Goal: Task Accomplishment & Management: Complete application form

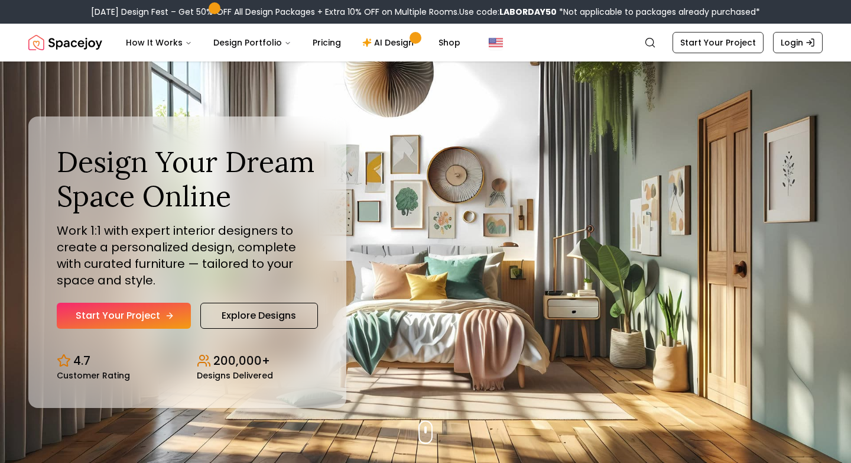
click at [124, 318] on link "Start Your Project" at bounding box center [124, 315] width 134 height 26
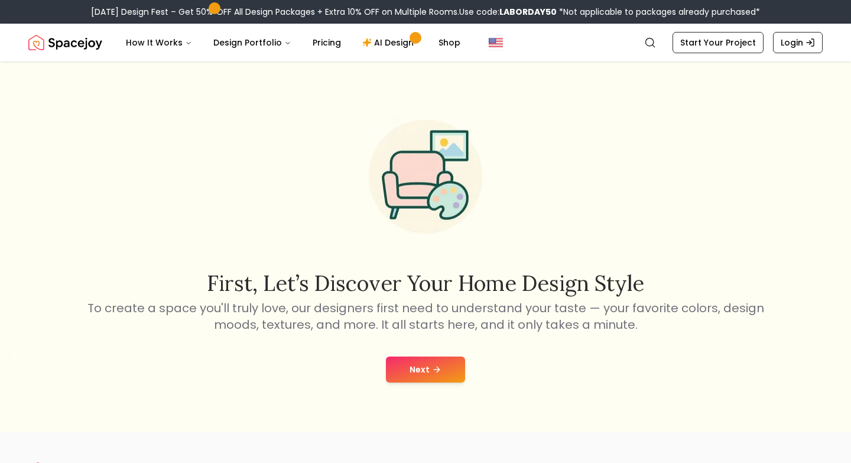
click at [415, 368] on button "Next" at bounding box center [425, 369] width 79 height 26
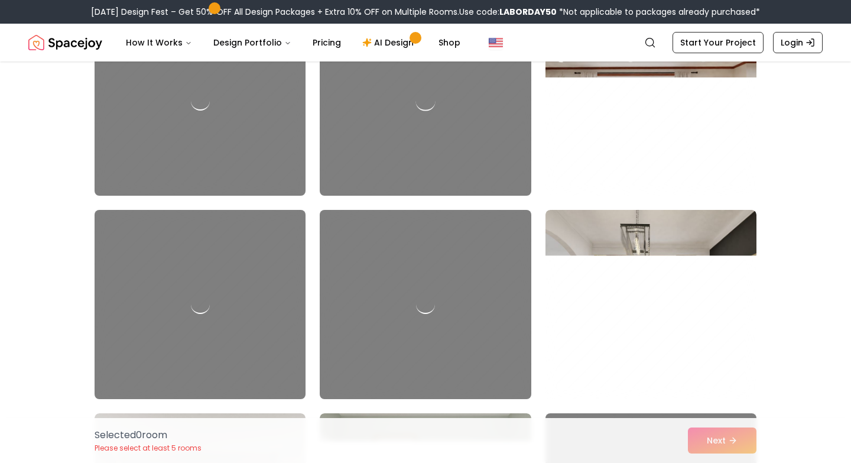
scroll to position [4901, 0]
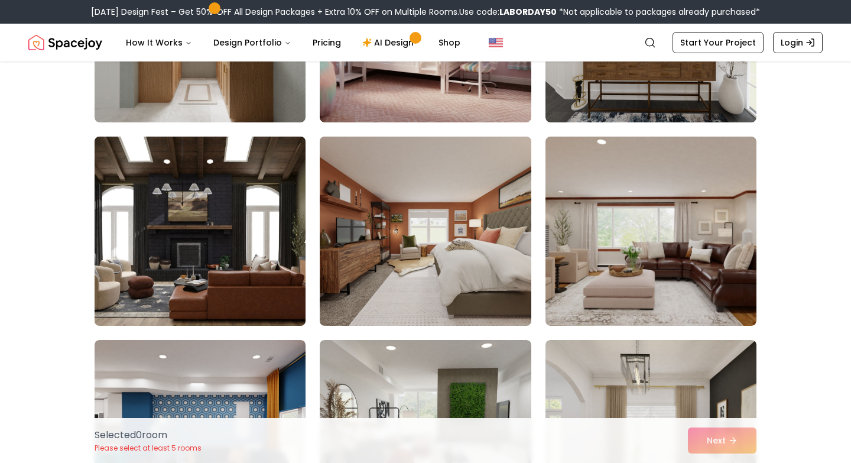
click at [169, 230] on img at bounding box center [200, 231] width 222 height 198
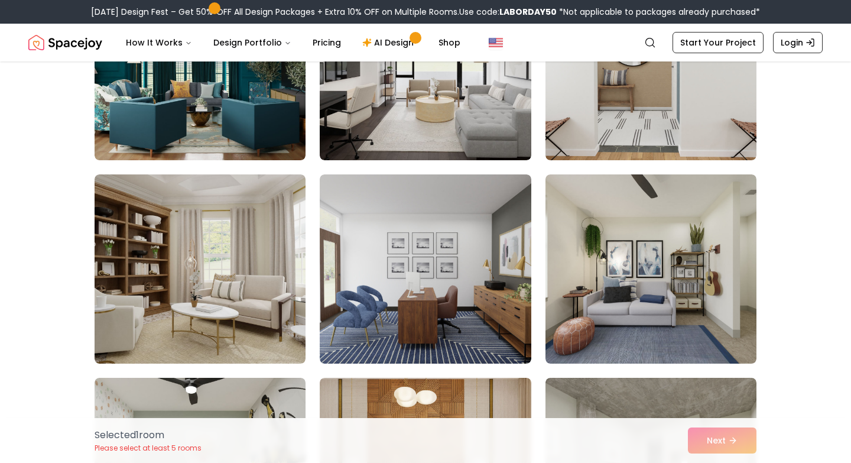
scroll to position [191, 0]
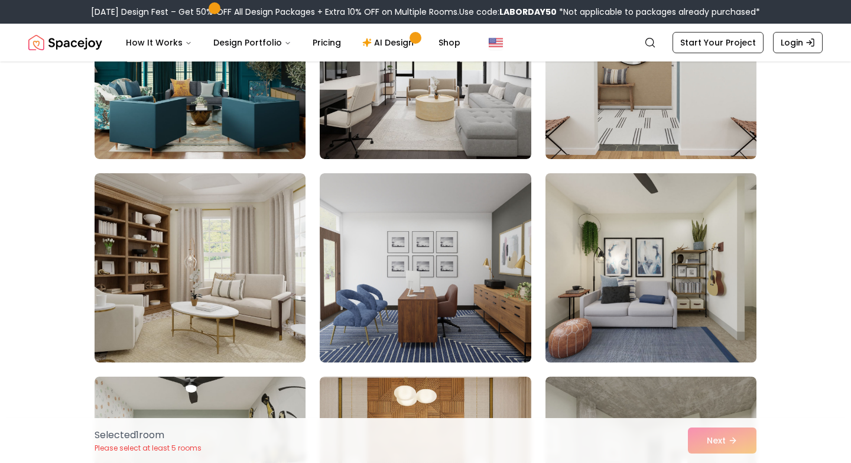
click at [675, 330] on img at bounding box center [651, 267] width 222 height 198
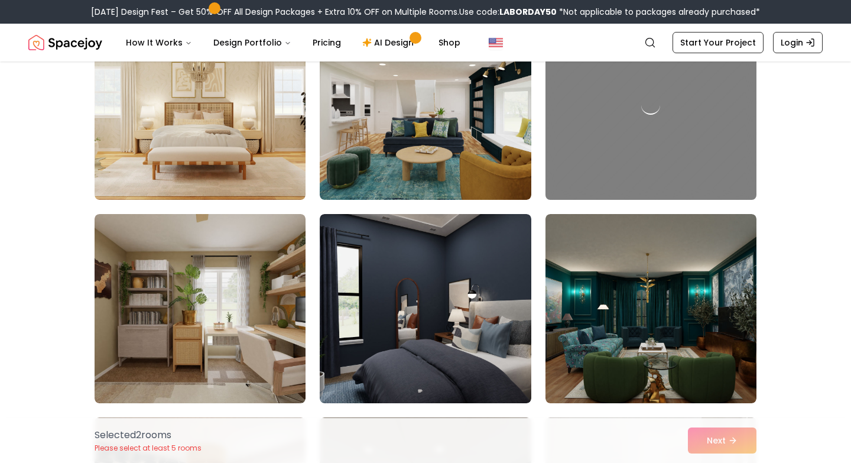
scroll to position [1987, 0]
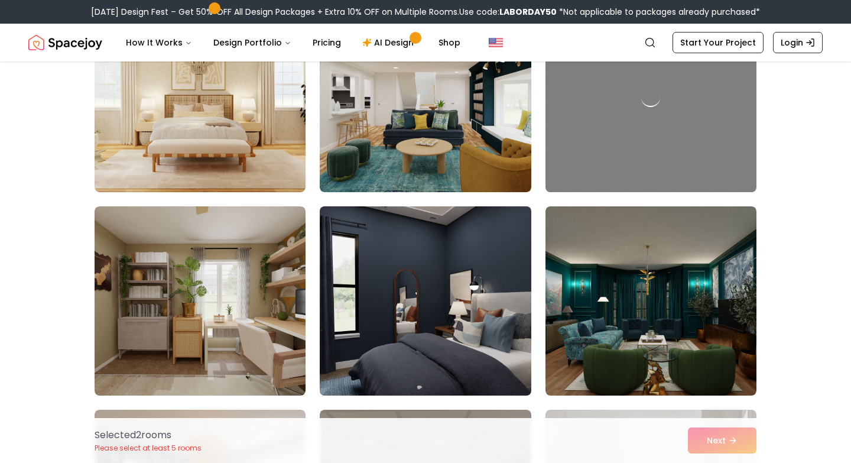
click at [416, 350] on img at bounding box center [425, 300] width 222 height 198
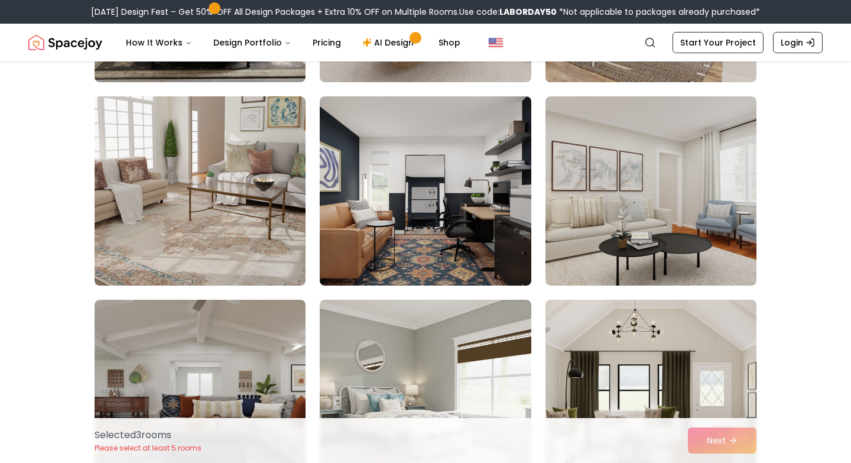
scroll to position [2709, 0]
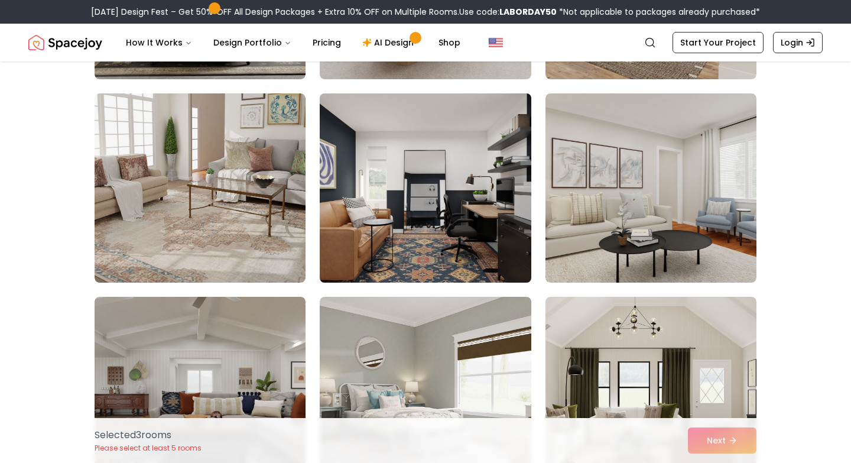
click at [491, 129] on img at bounding box center [425, 188] width 222 height 198
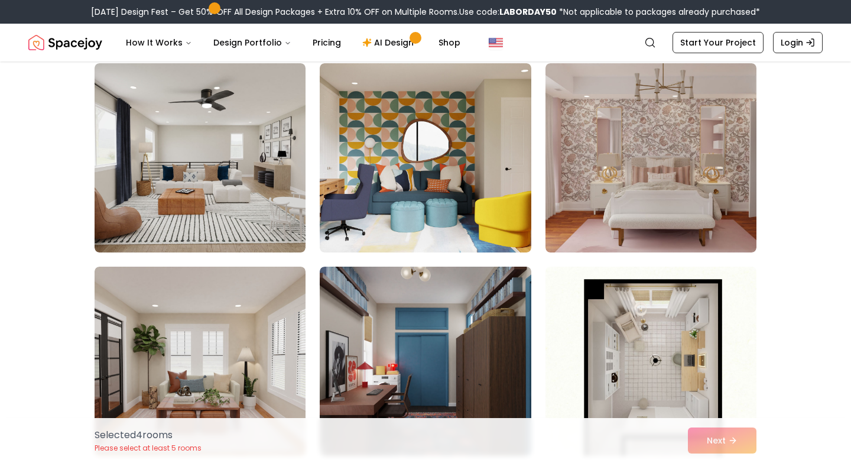
scroll to position [5988, 0]
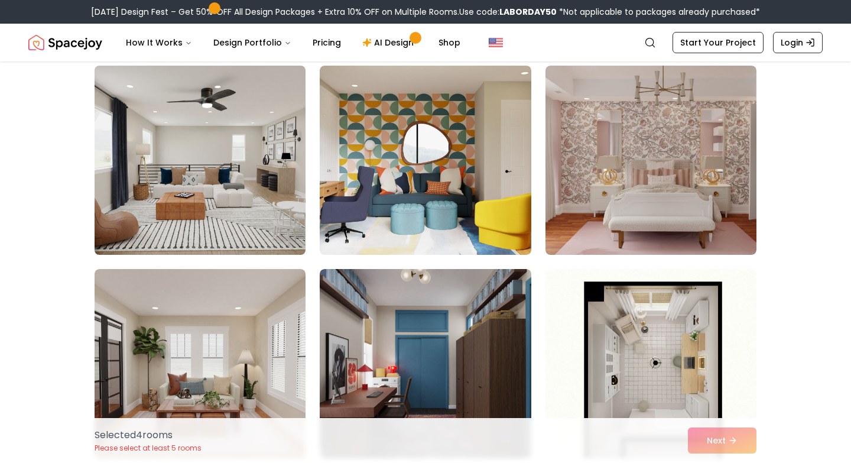
click at [274, 196] on img at bounding box center [200, 160] width 222 height 198
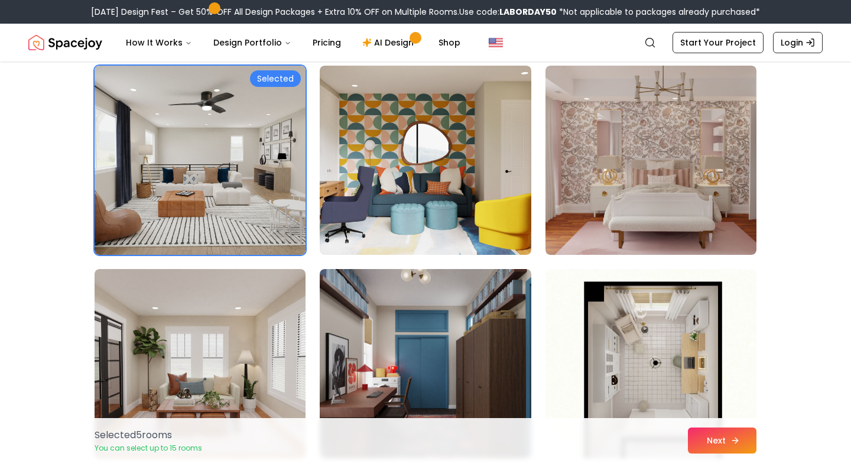
click at [700, 437] on button "Next" at bounding box center [722, 440] width 69 height 26
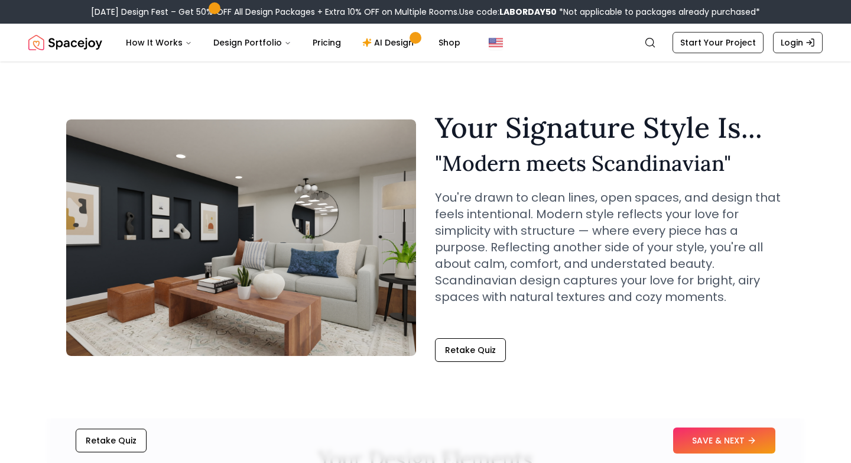
click at [700, 426] on div "Retake Quiz SAVE & NEXT" at bounding box center [425, 440] width 756 height 45
click at [701, 444] on button "SAVE & NEXT" at bounding box center [724, 440] width 102 height 26
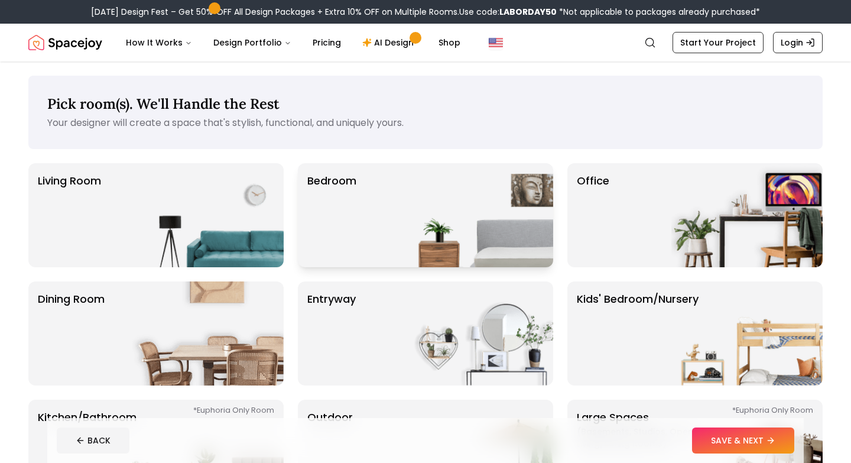
click at [489, 191] on img at bounding box center [477, 215] width 151 height 104
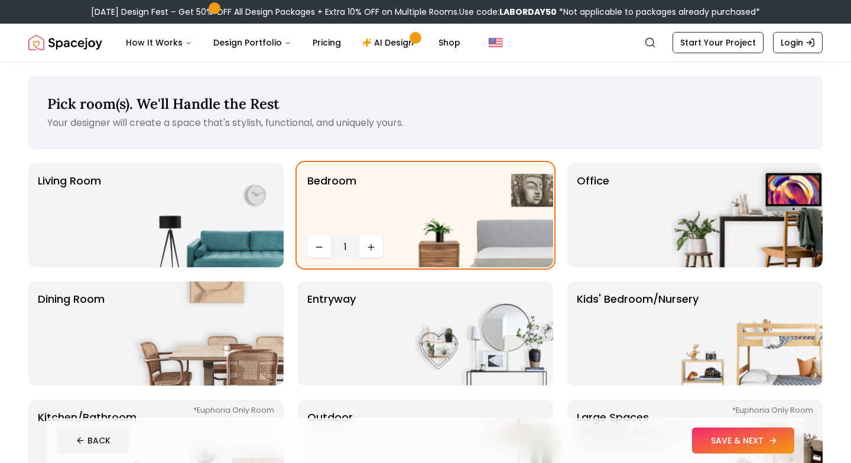
click at [747, 444] on button "SAVE & NEXT" at bounding box center [743, 440] width 102 height 26
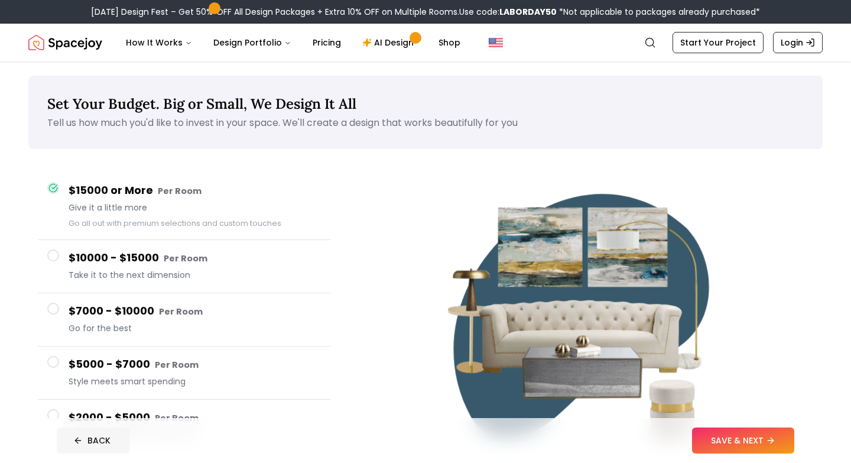
click at [106, 437] on button "BACK" at bounding box center [93, 440] width 73 height 26
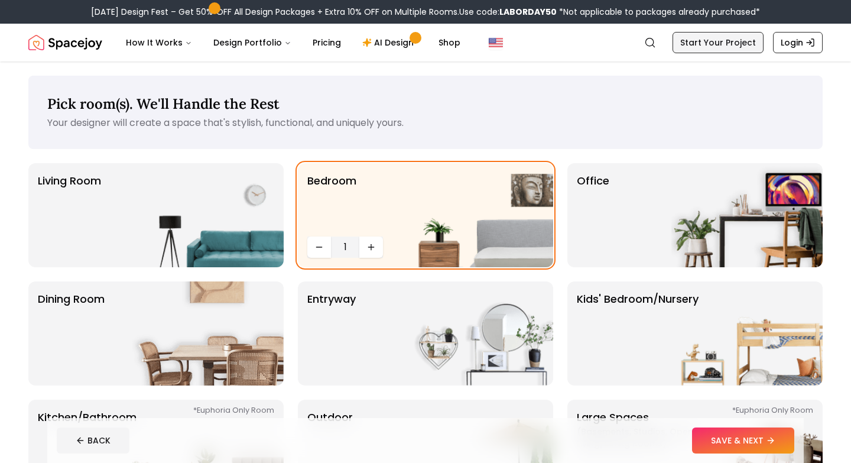
click at [738, 41] on link "Start Your Project" at bounding box center [717, 42] width 91 height 21
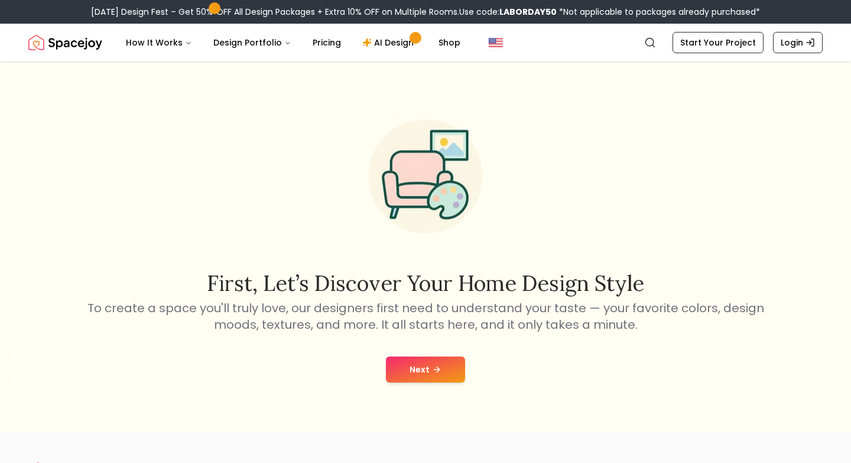
click at [436, 357] on button "Next" at bounding box center [425, 369] width 79 height 26
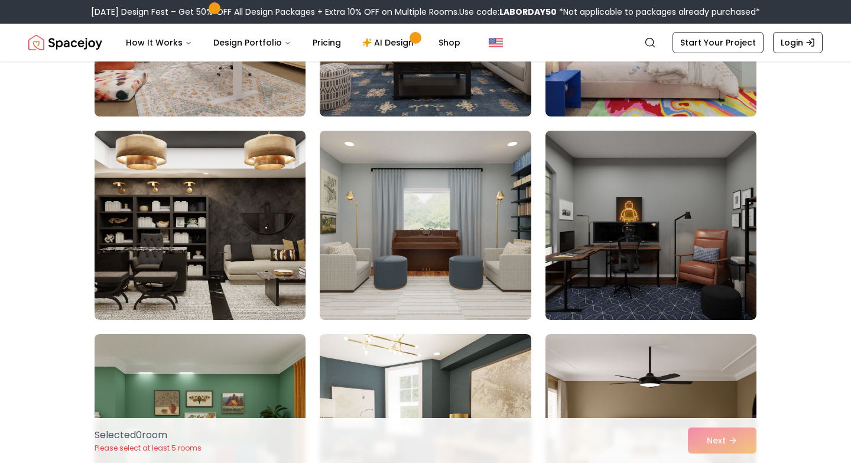
scroll to position [1656, 0]
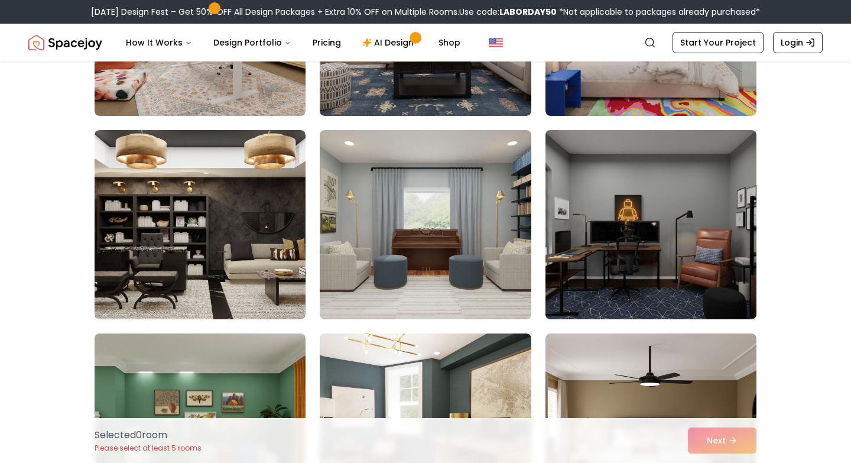
click at [608, 207] on img at bounding box center [651, 224] width 222 height 198
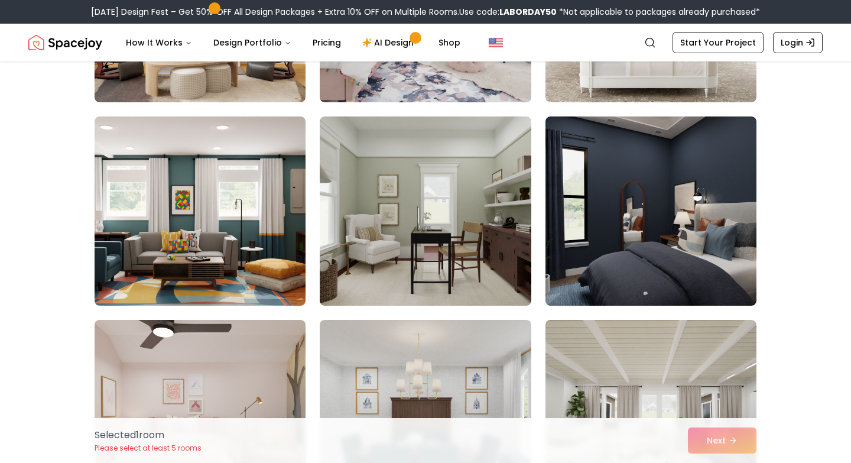
scroll to position [3505, 0]
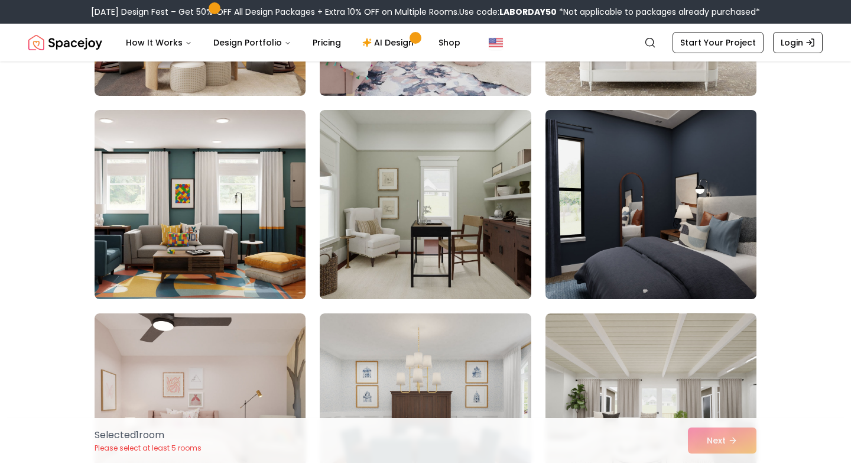
click at [693, 226] on img at bounding box center [651, 204] width 222 height 198
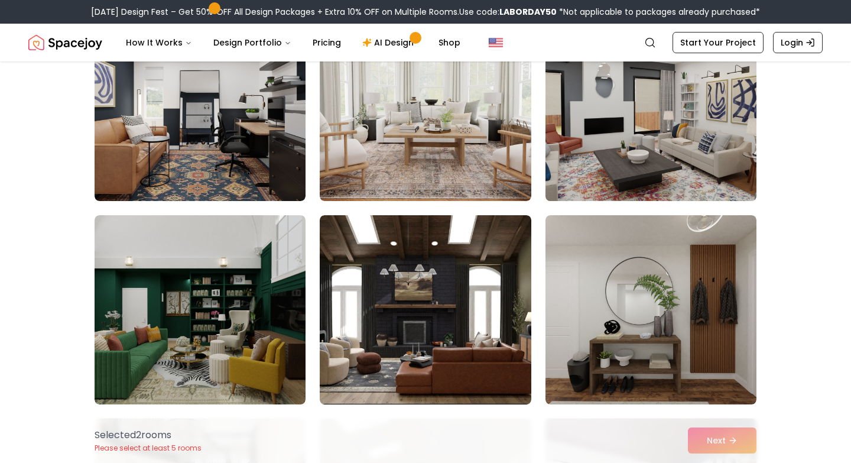
scroll to position [5638, 0]
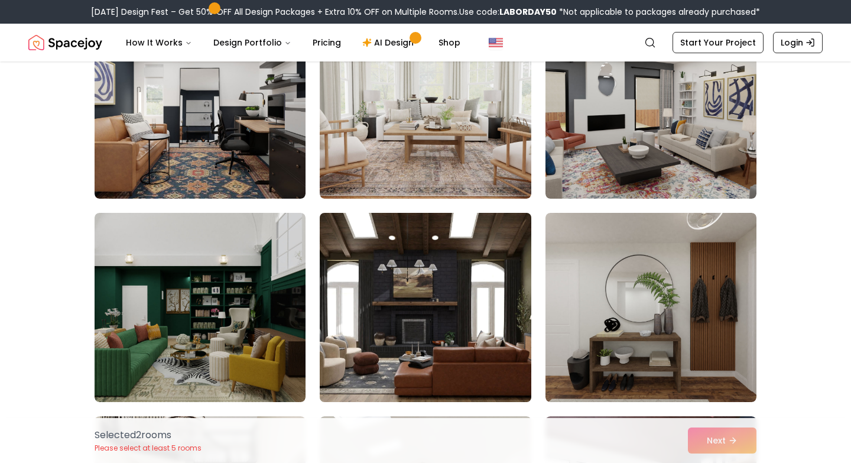
click at [447, 308] on img at bounding box center [425, 307] width 222 height 198
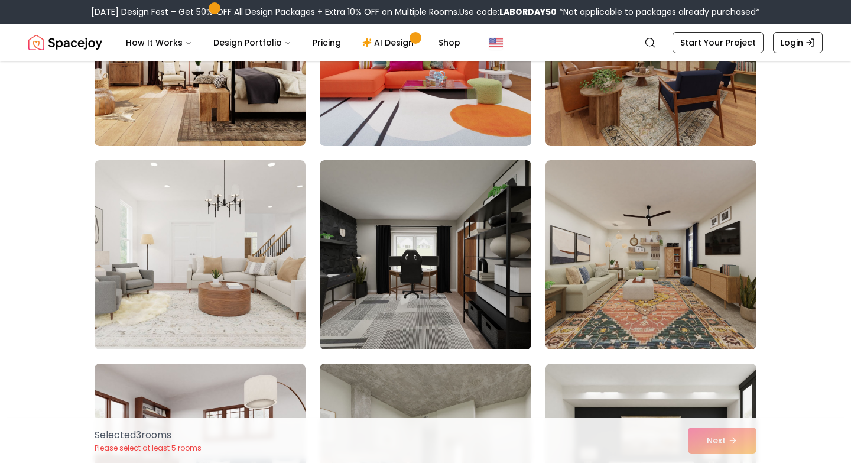
scroll to position [4876, 0]
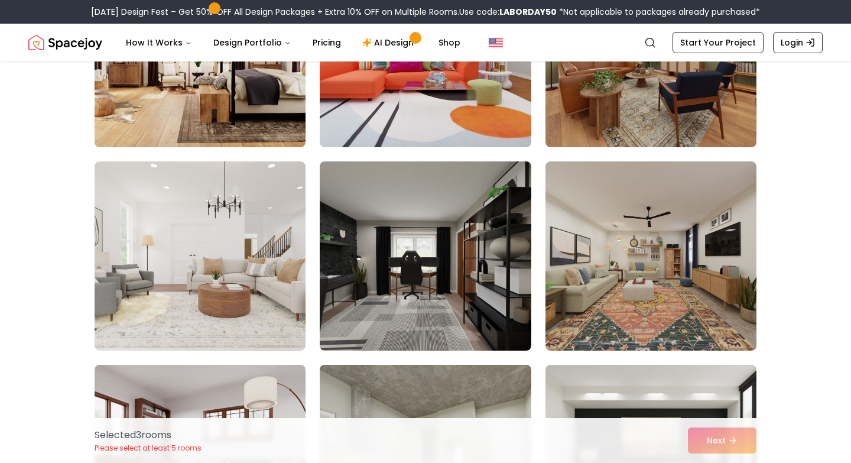
click at [475, 340] on img at bounding box center [425, 255] width 211 height 189
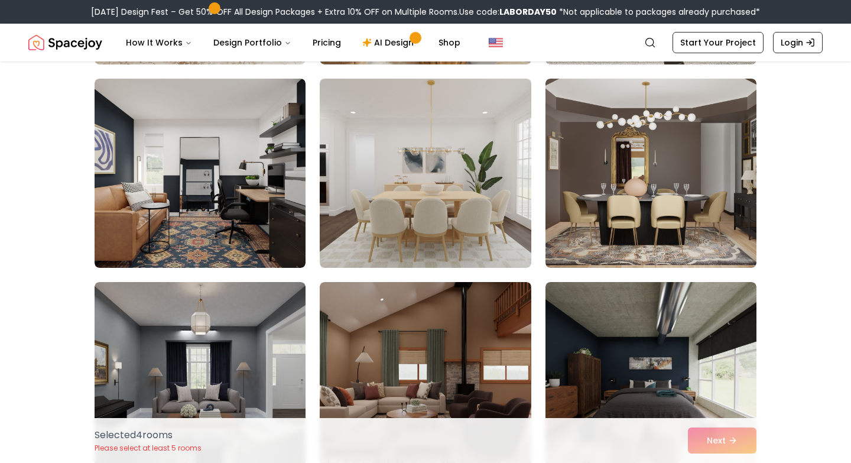
scroll to position [4144, 0]
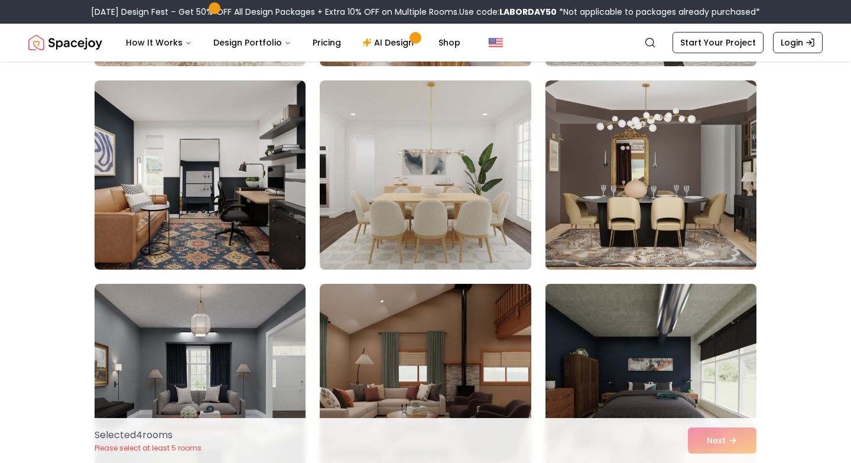
click at [652, 335] on img at bounding box center [651, 378] width 222 height 198
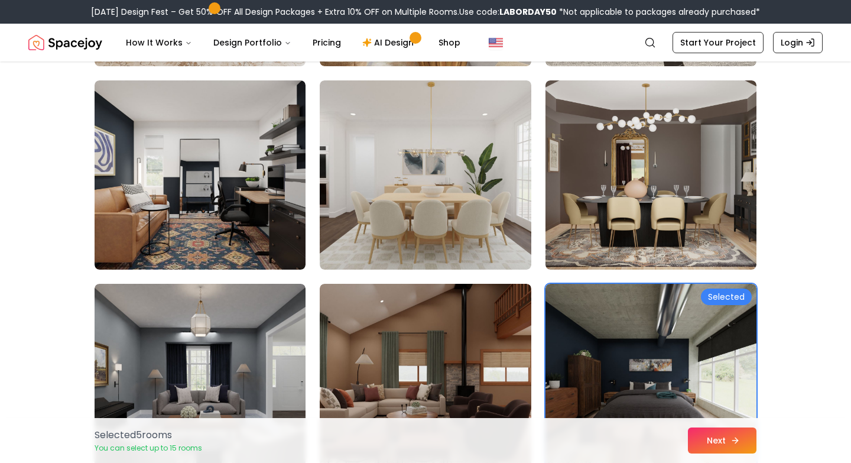
click at [703, 446] on button "Next" at bounding box center [722, 440] width 69 height 26
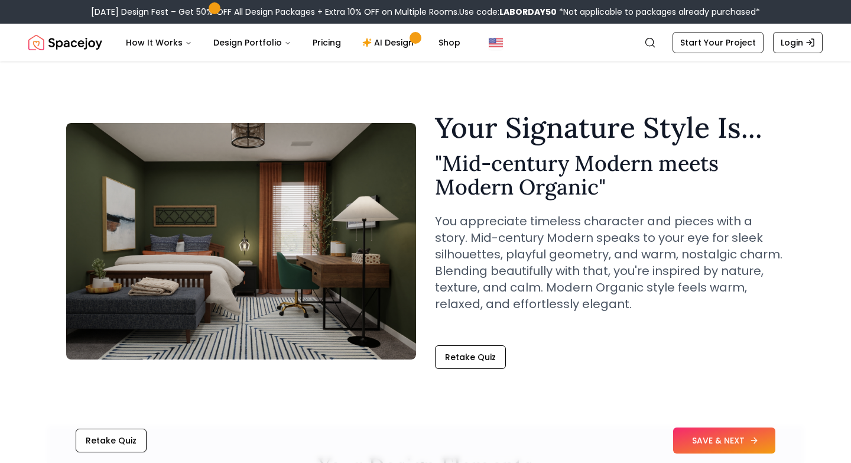
click at [712, 447] on button "SAVE & NEXT" at bounding box center [724, 440] width 102 height 26
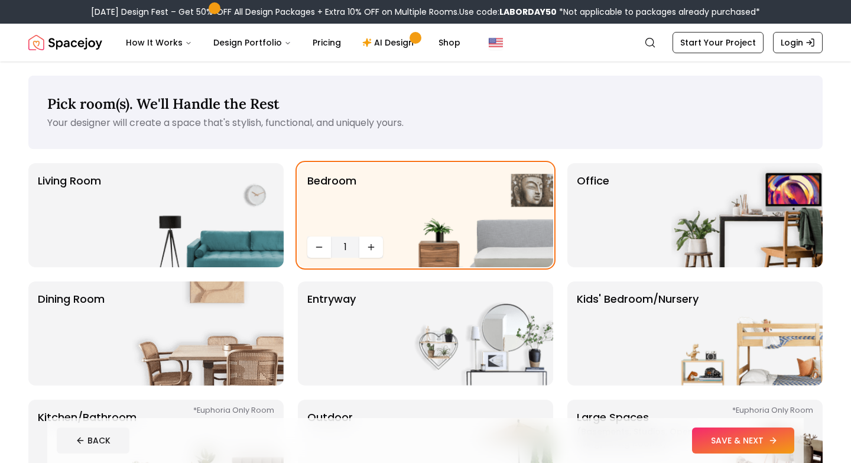
click at [735, 447] on button "SAVE & NEXT" at bounding box center [743, 440] width 102 height 26
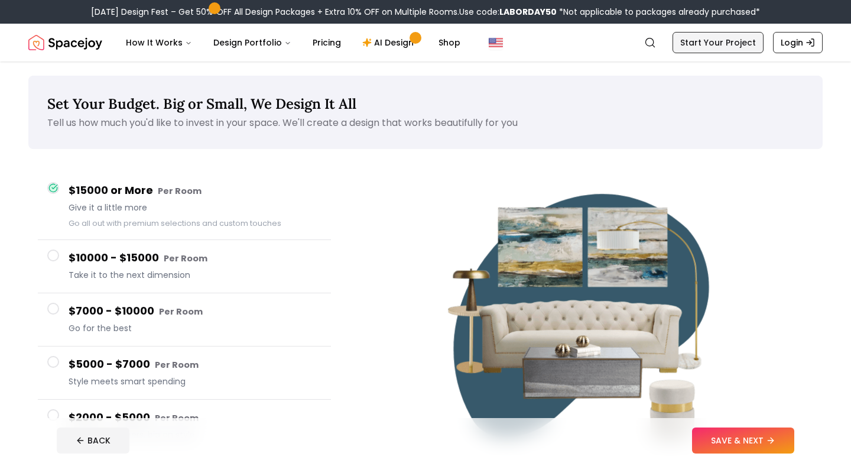
click at [721, 40] on link "Start Your Project" at bounding box center [717, 42] width 91 height 21
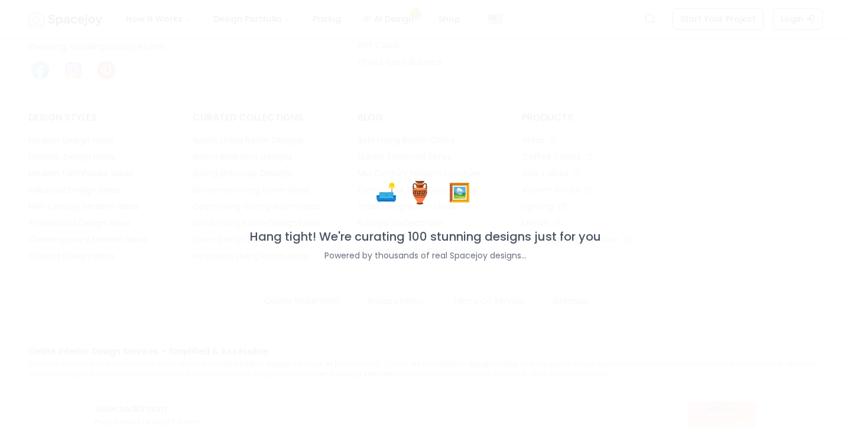
scroll to position [1024, 0]
